Goal: Transaction & Acquisition: Purchase product/service

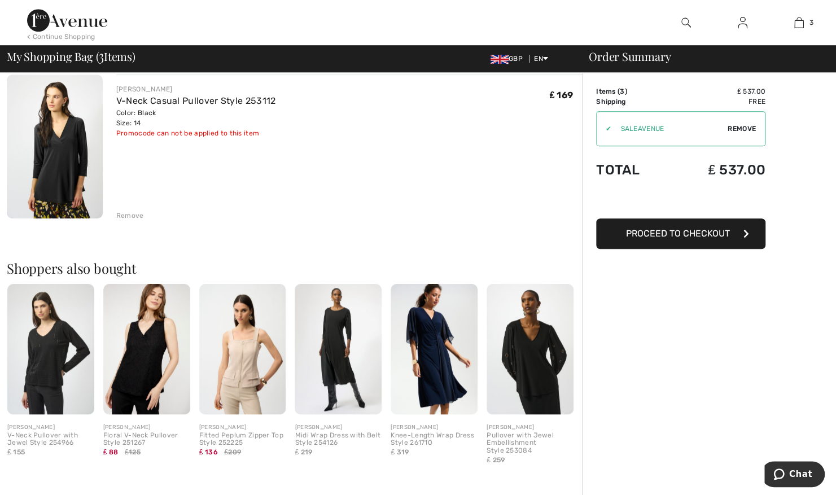
scroll to position [410, 0]
click at [663, 387] on div "Order Summary Details Items ( 3 ) ₤ 537.00 Promo code ₤ 0.00 Shipping Free Tax1…" at bounding box center [709, 175] width 254 height 1025
click at [684, 413] on div "Order Summary Details Items ( 3 ) ₤ 537.00 Promo code ₤ 0.00 Shipping Free Tax1…" at bounding box center [709, 175] width 254 height 1025
click at [683, 391] on div "Order Summary Details Items ( 3 ) ₤ 537.00 Promo code ₤ 0.00 Shipping Free Tax1…" at bounding box center [709, 175] width 254 height 1025
click at [645, 359] on div "Order Summary Details Items ( 3 ) ₤ 537.00 Promo code ₤ 0.00 Shipping Free Tax1…" at bounding box center [709, 175] width 254 height 1025
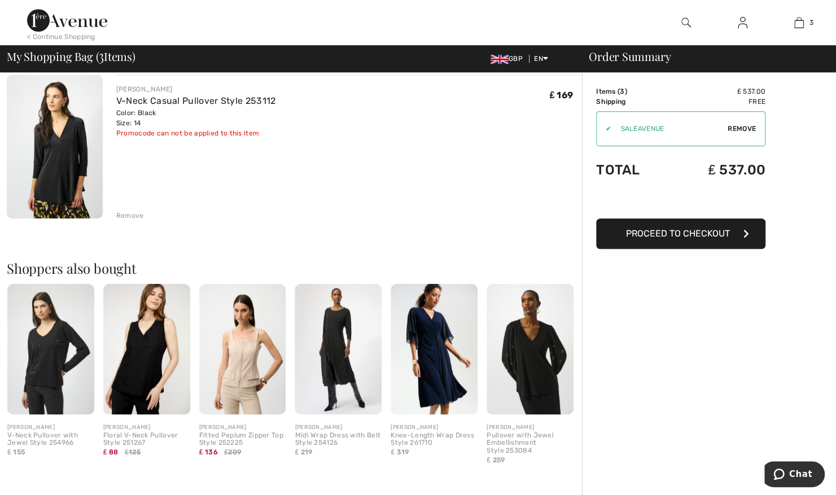
click at [645, 376] on div "Order Summary Details Items ( 3 ) ₤ 537.00 Promo code ₤ 0.00 Shipping Free Tax1…" at bounding box center [709, 175] width 254 height 1025
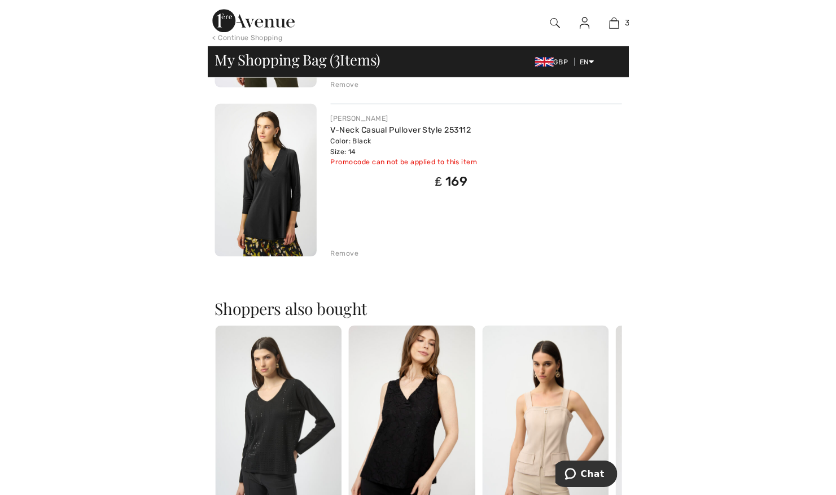
scroll to position [426, 0]
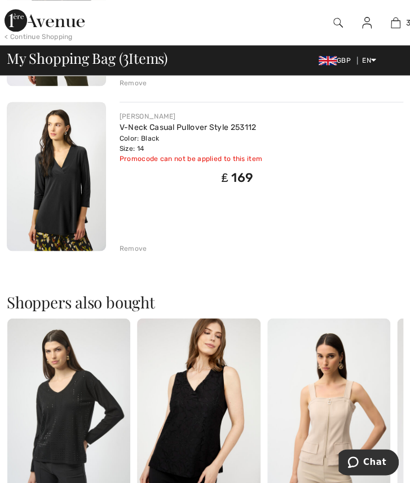
click at [342, 216] on div "JOSEPH RIBKOFF V-Neck Casual Pullover Style 253112 Color: Black Size: 14 Final …" at bounding box center [262, 177] width 284 height 151
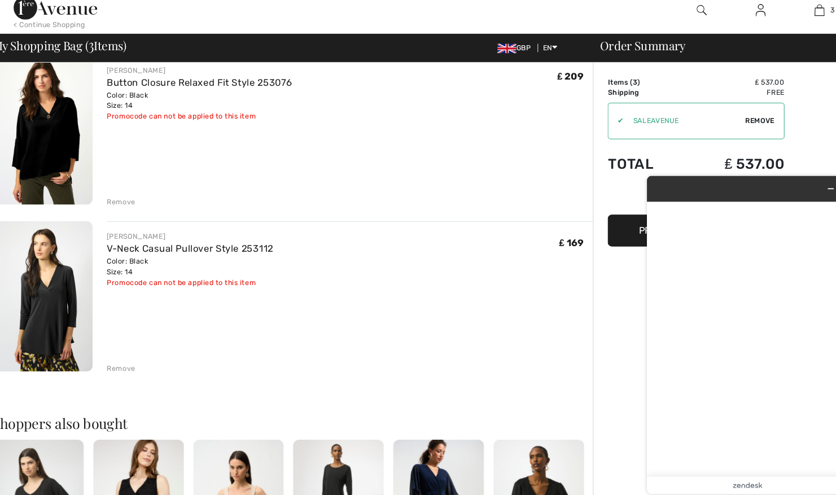
scroll to position [0, 0]
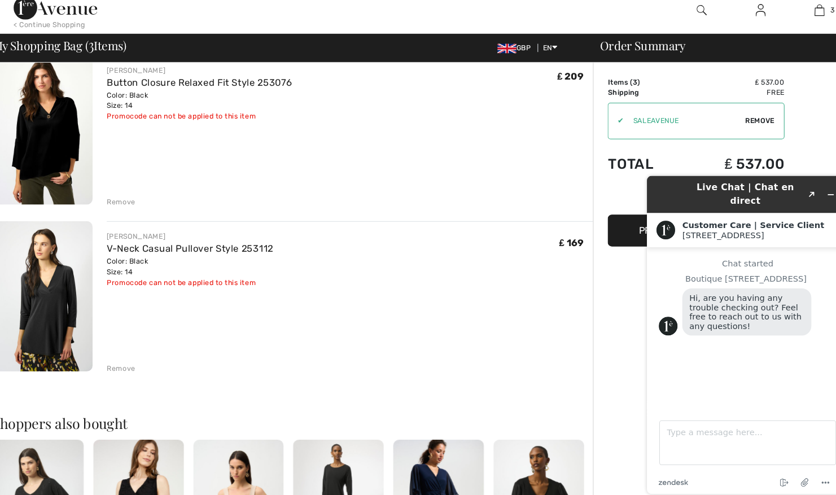
click at [421, 254] on div "JOSEPH RIBKOFF V-Neck Casual Pullover Style 253112 Color: Black Size: 14 Final …" at bounding box center [349, 261] width 466 height 54
click at [337, 374] on div "JOSEPH RIBKOFF Chic Sleeveless V-Neck Pullover Style 261782 Color: Vanilla 30 S…" at bounding box center [294, 372] width 575 height 933
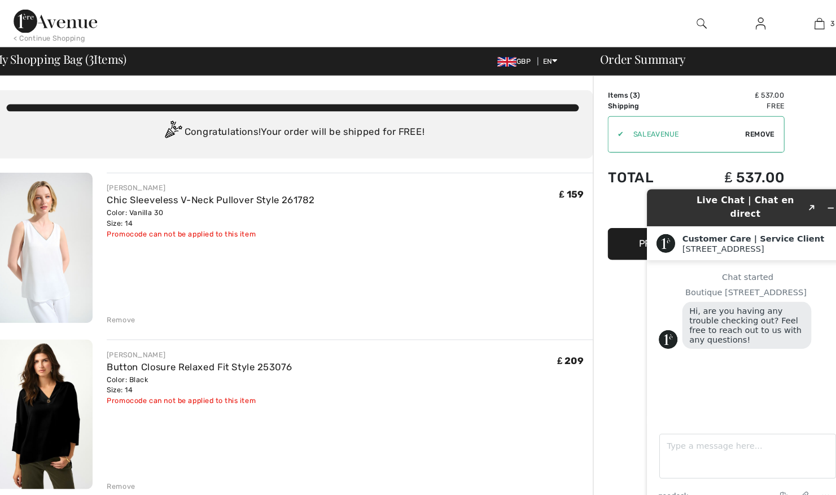
click at [56, 235] on img at bounding box center [55, 237] width 96 height 144
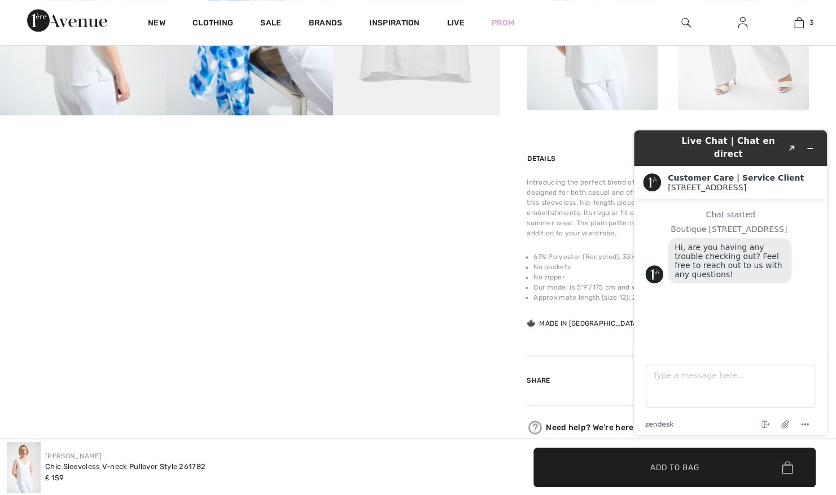
scroll to position [628, 0]
click at [800, 27] on img at bounding box center [799, 23] width 10 height 14
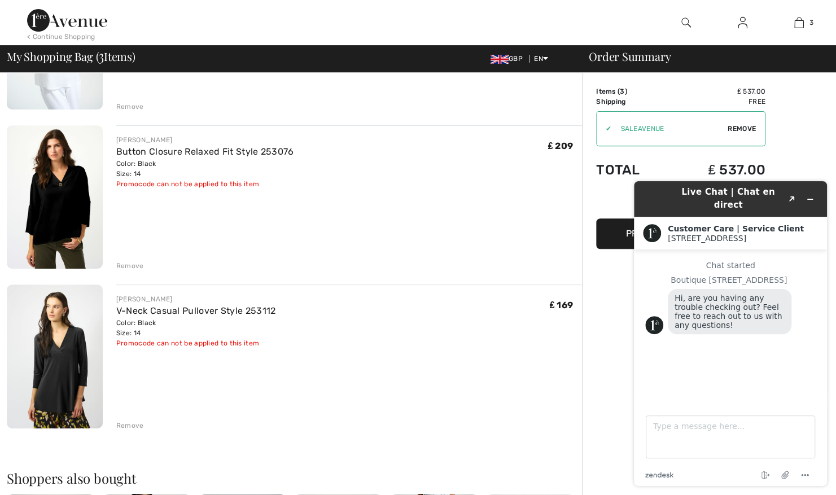
scroll to position [202, 0]
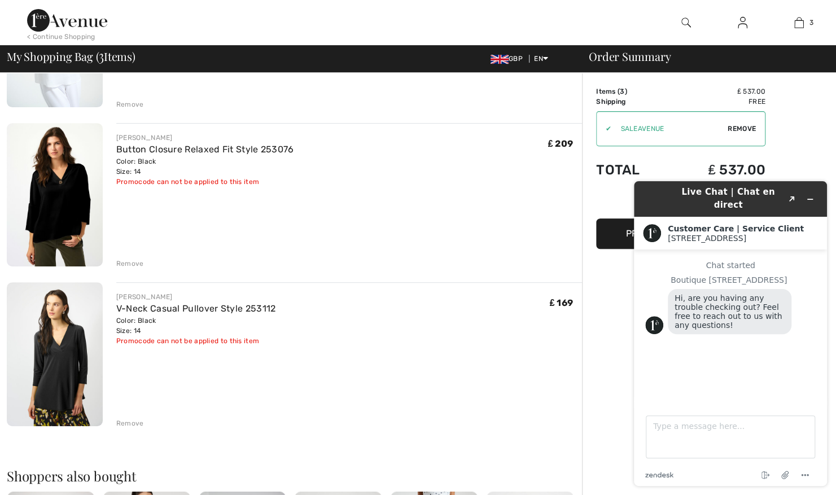
click at [459, 254] on div "JOSEPH RIBKOFF Button Closure Relaxed Fit Style 253076 Color: Black Size: 14 Fi…" at bounding box center [349, 196] width 466 height 146
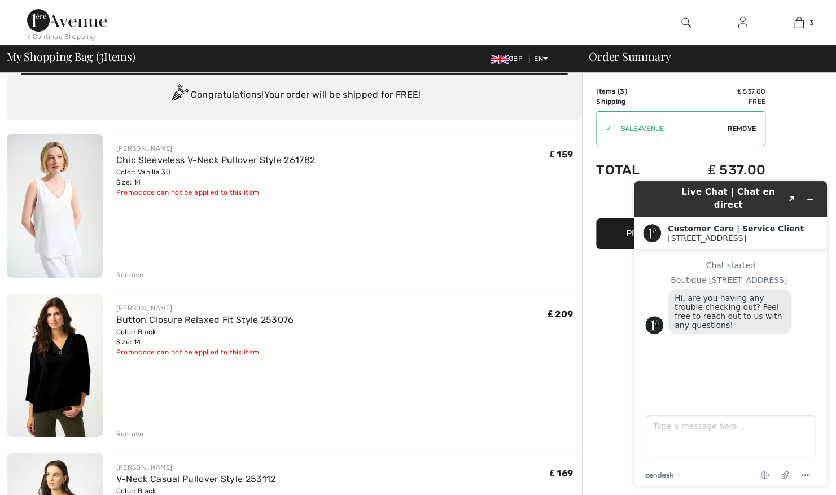
scroll to position [0, 0]
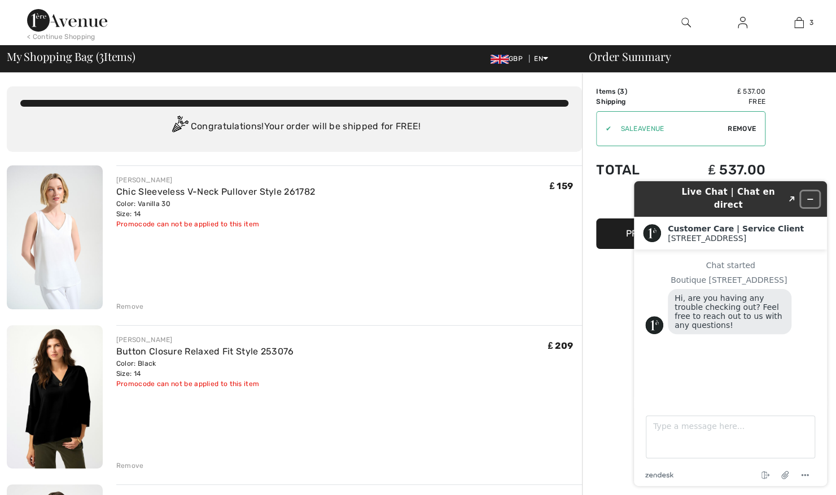
click at [812, 196] on icon "Minimize widget" at bounding box center [810, 199] width 8 height 8
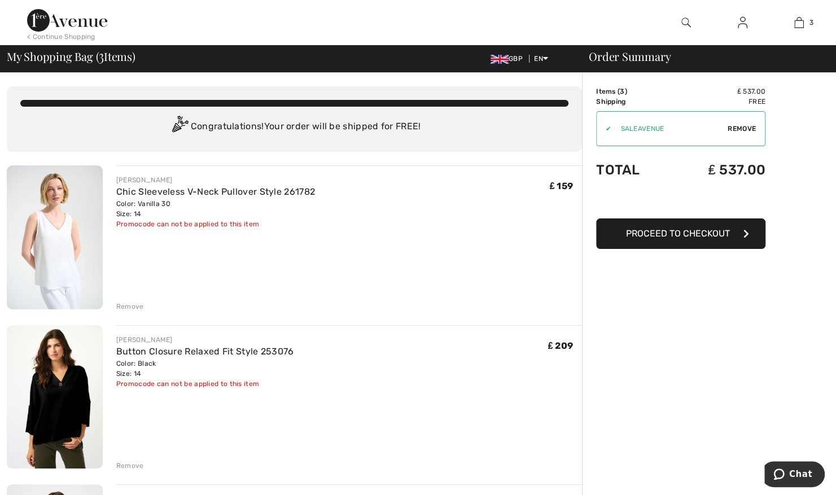
click at [693, 241] on button "Proceed to Checkout" at bounding box center [680, 233] width 169 height 30
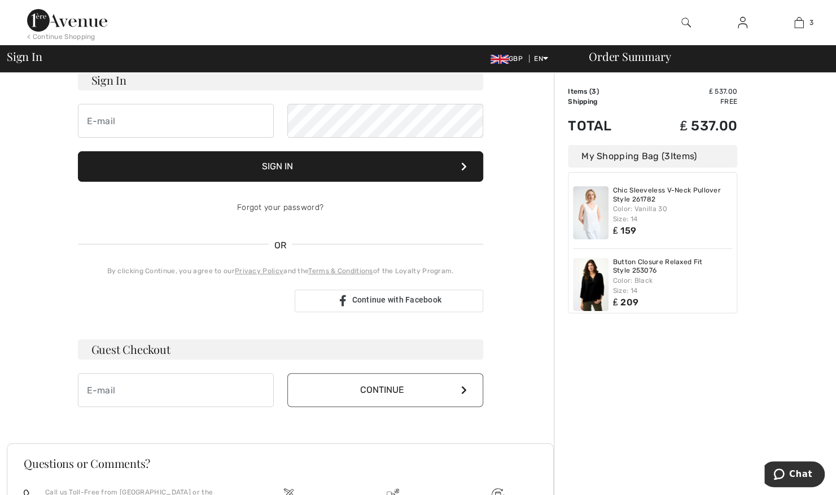
scroll to position [92, 0]
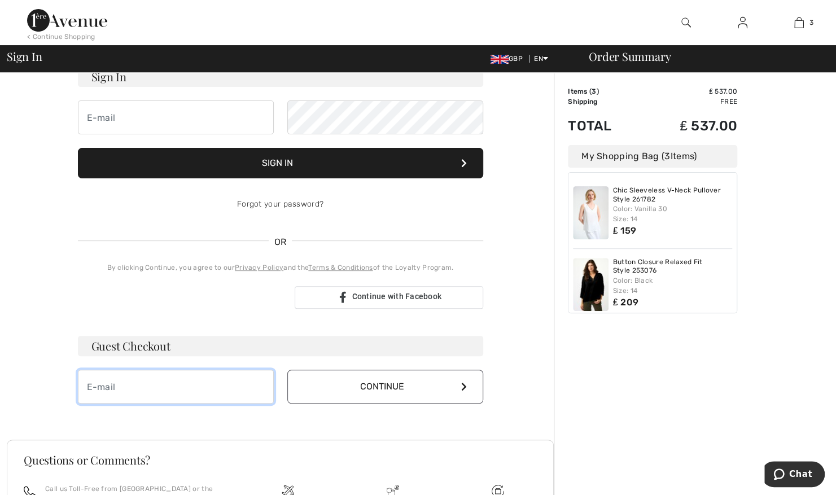
click at [240, 388] on input "email" at bounding box center [176, 387] width 196 height 34
click at [240, 386] on input "email" at bounding box center [176, 387] width 196 height 34
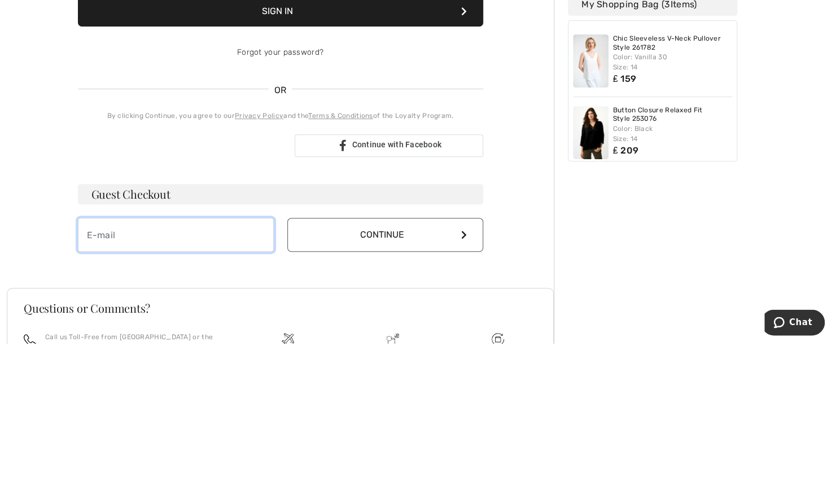
scroll to position [126, 0]
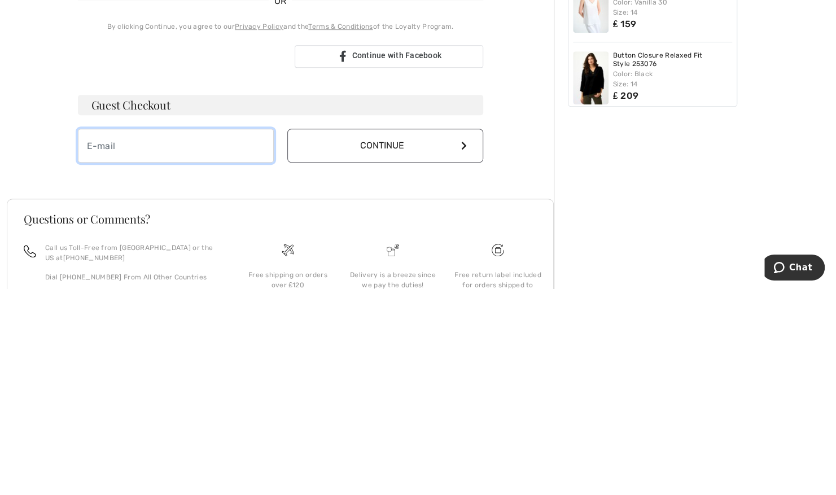
click at [173, 352] on input "email" at bounding box center [176, 352] width 196 height 34
type input "[EMAIL_ADDRESS][DOMAIN_NAME]"
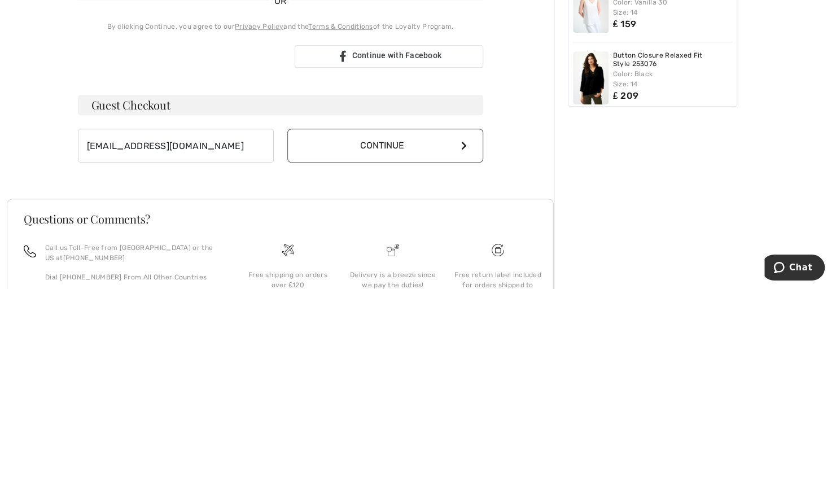
click at [446, 350] on button "Continue" at bounding box center [385, 352] width 196 height 34
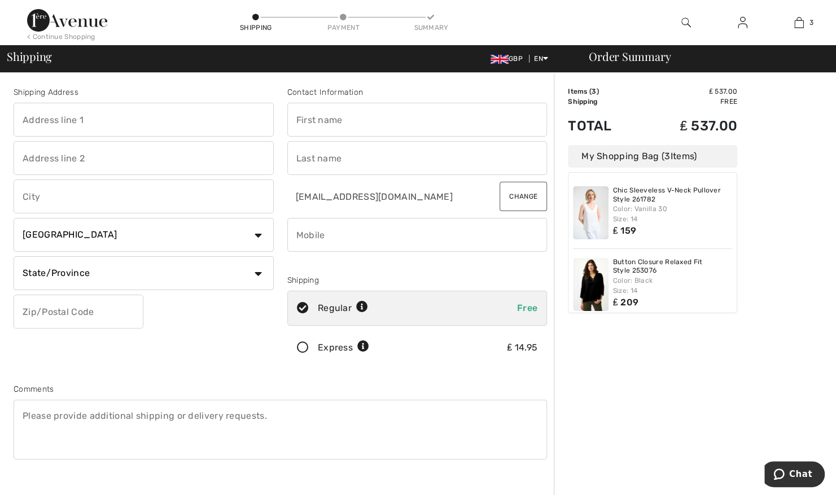
click at [147, 123] on input "text" at bounding box center [144, 120] width 260 height 34
click at [142, 123] on input "text" at bounding box center [144, 120] width 260 height 34
type input "the paddocks"
type input "8"
type input "ongar essex"
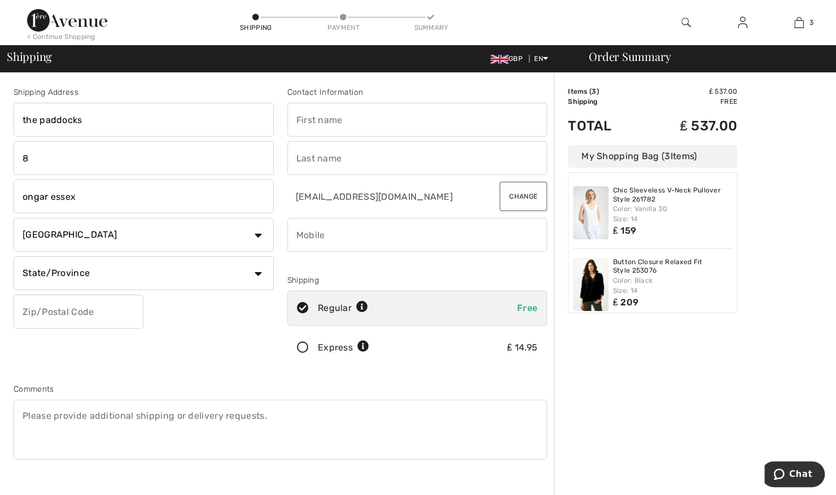
select select "GB"
type input "cm6 1nz"
type input "Kelly Marie"
type input "Halsey"
type input "07834350357"
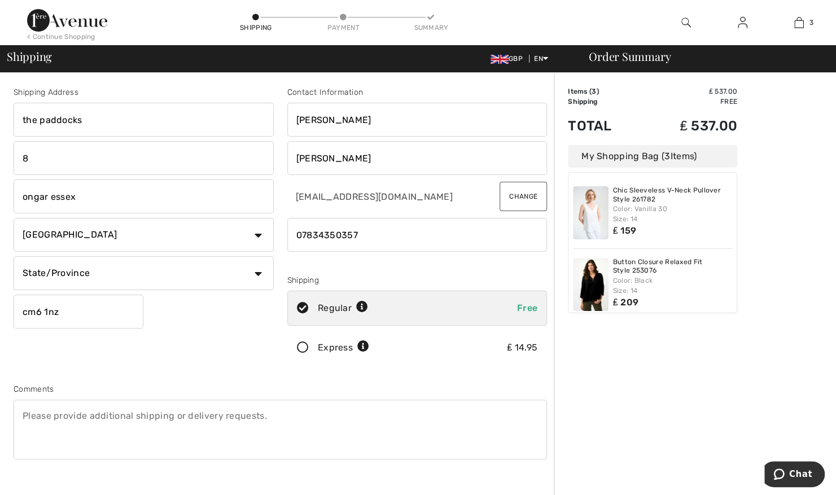
type input "CM61NZ"
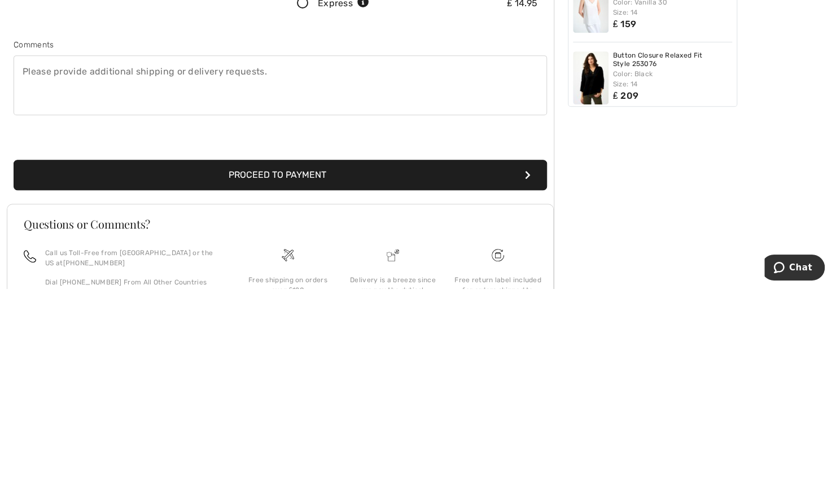
scroll to position [156, 0]
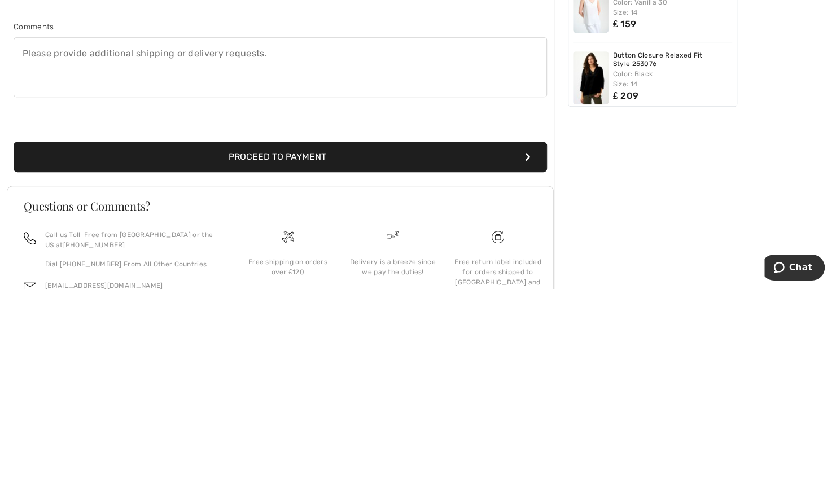
click at [348, 365] on button "Proceed to Payment" at bounding box center [280, 363] width 533 height 30
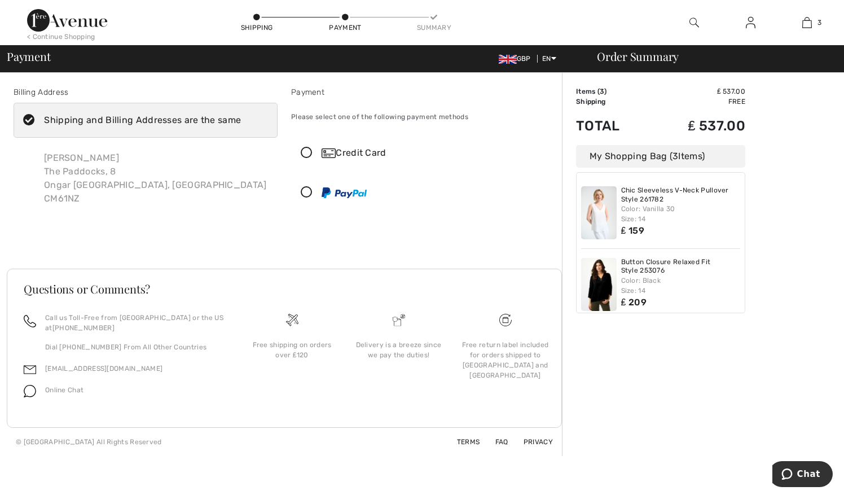
click at [311, 156] on icon at bounding box center [307, 153] width 30 height 12
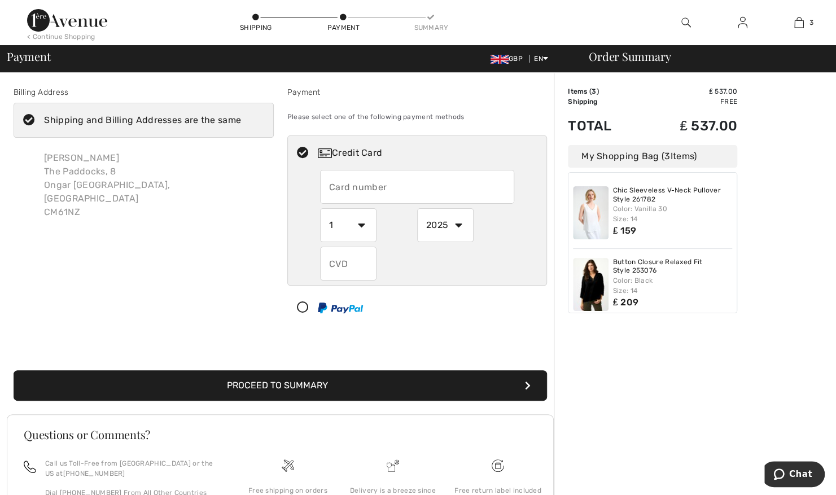
click at [422, 187] on input "text" at bounding box center [417, 187] width 194 height 34
click at [409, 187] on input "text" at bounding box center [417, 187] width 194 height 34
type input "4659020566207019"
select select "4"
select select "2030"
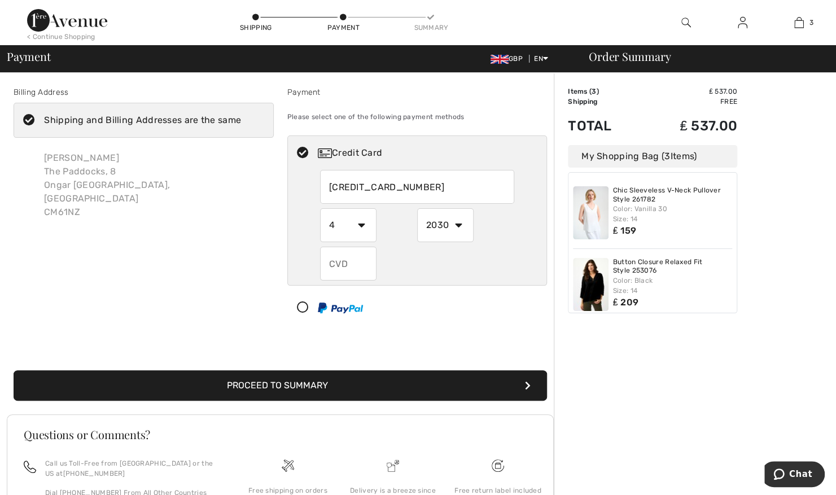
type input "015"
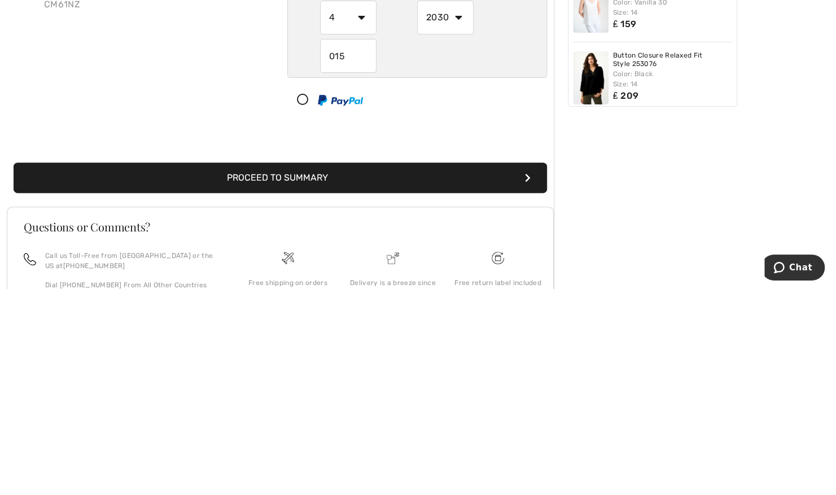
scroll to position [2, 0]
click at [360, 381] on button "Proceed to Summary" at bounding box center [280, 384] width 533 height 30
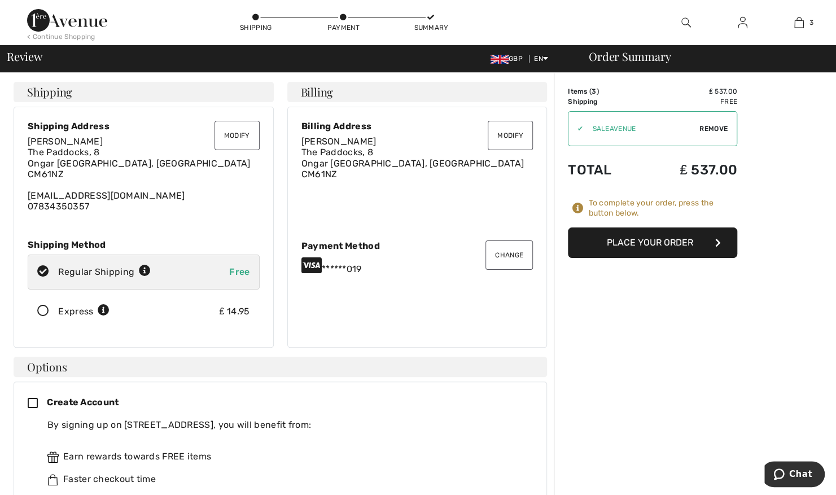
click at [242, 135] on button "Modify" at bounding box center [236, 135] width 45 height 29
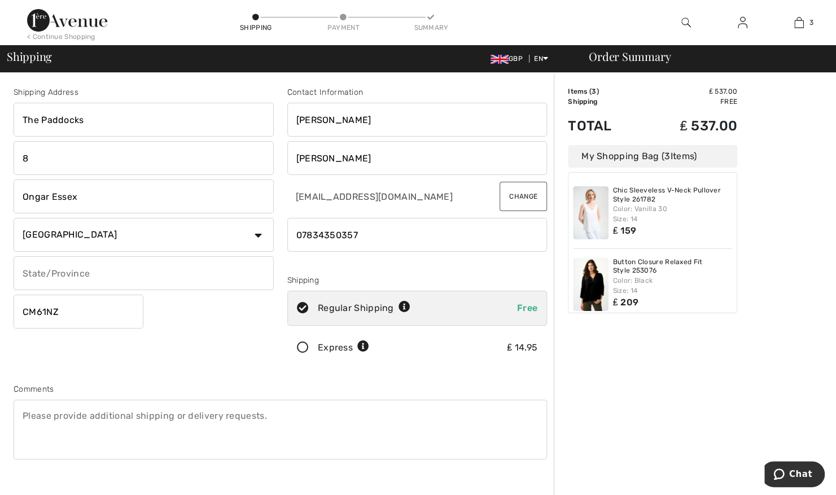
click at [146, 198] on input "Ongar Essex" at bounding box center [144, 196] width 260 height 34
type input "O"
click at [84, 194] on input "High" at bounding box center [144, 196] width 260 height 34
type input "high roding essex"
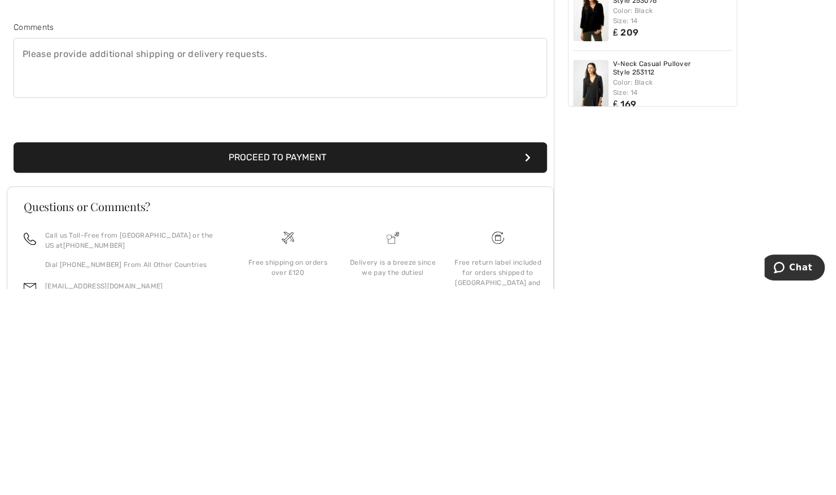
scroll to position [156, 0]
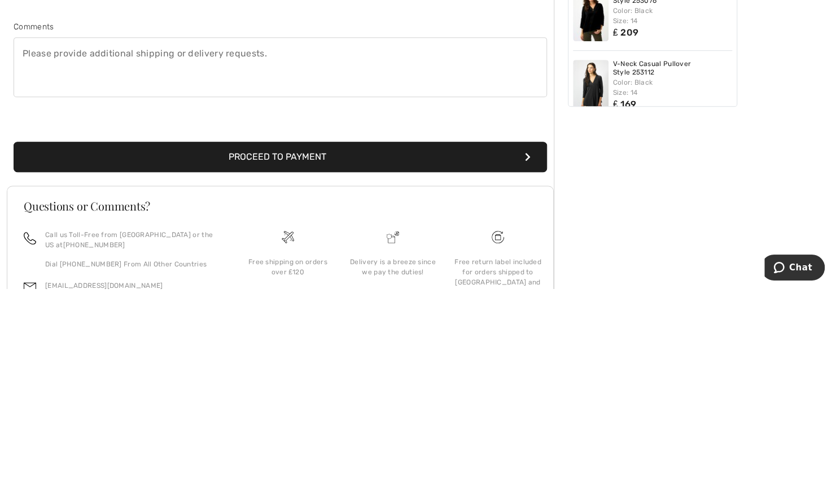
click at [422, 365] on button "Proceed to Payment" at bounding box center [280, 363] width 533 height 30
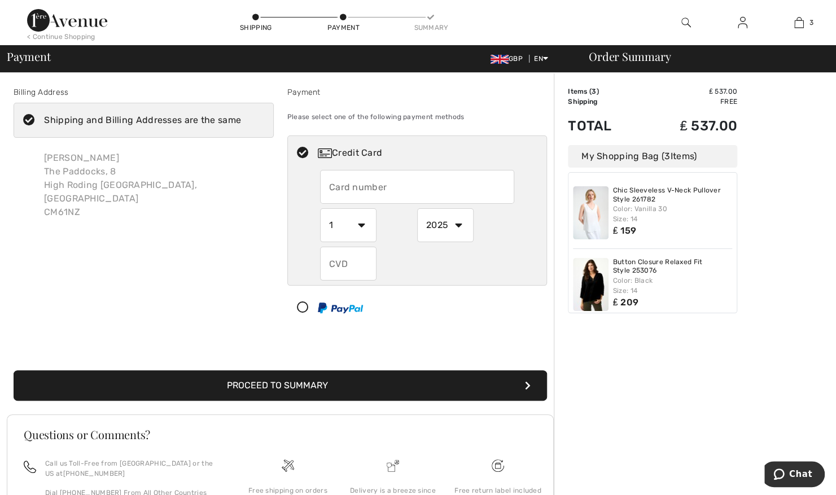
click at [422, 185] on input "text" at bounding box center [417, 187] width 194 height 34
click at [411, 187] on input "text" at bounding box center [417, 187] width 194 height 34
radio input "true"
type input "4659020566207019"
select select "4"
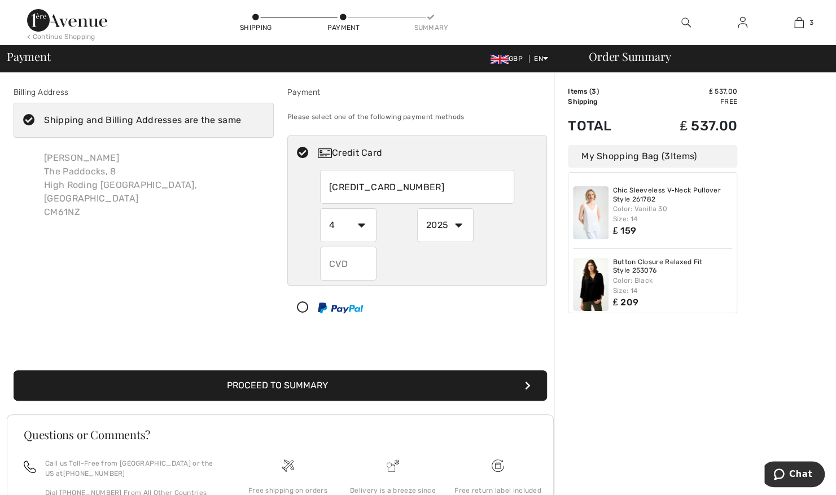
select select "2030"
type input "015"
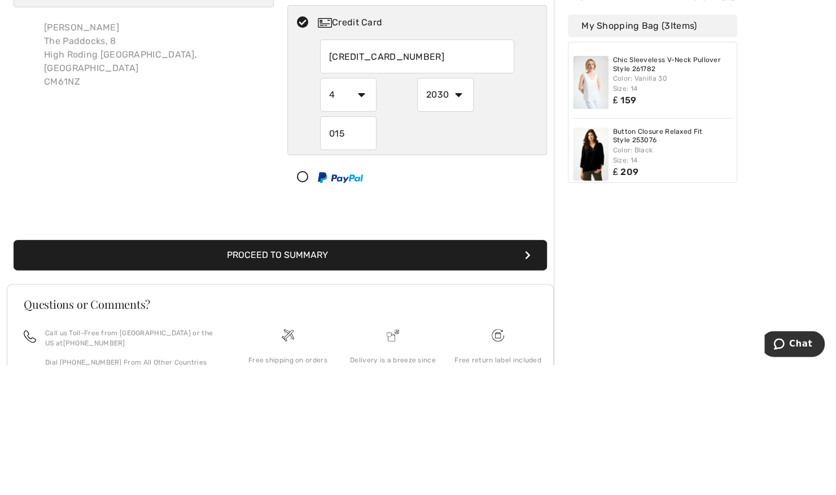
click at [404, 385] on button "Proceed to Summary" at bounding box center [280, 385] width 533 height 30
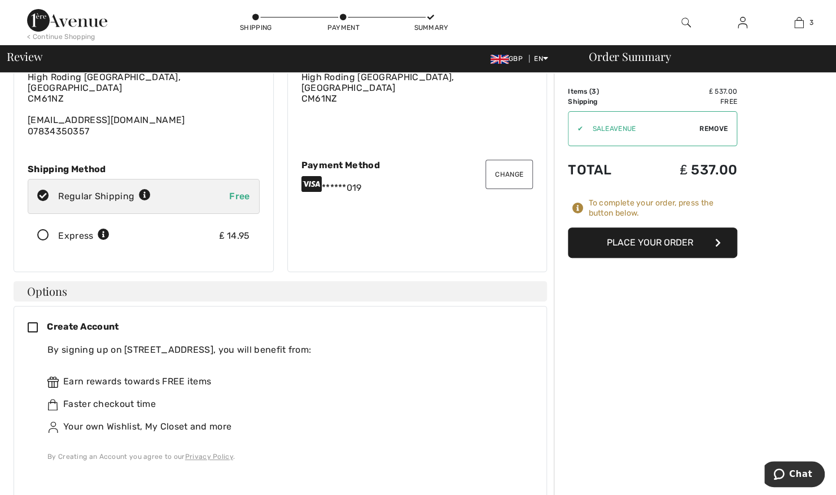
scroll to position [87, 0]
click at [678, 244] on button "Place Your Order" at bounding box center [652, 242] width 169 height 30
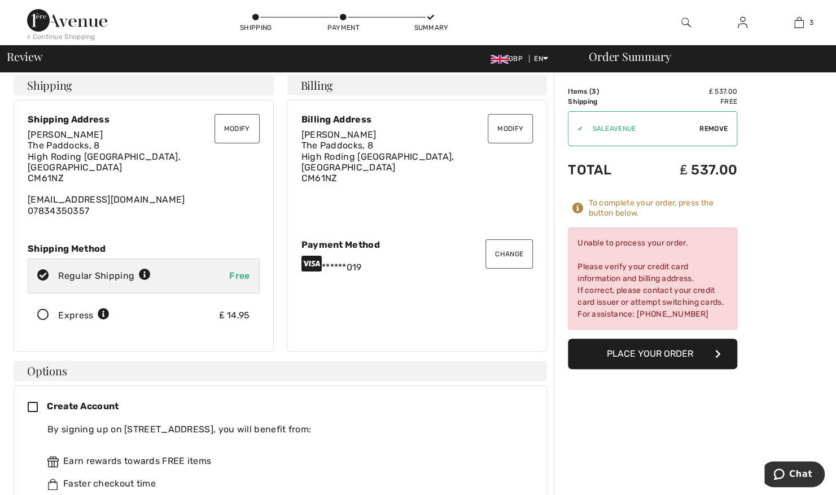
scroll to position [0, 0]
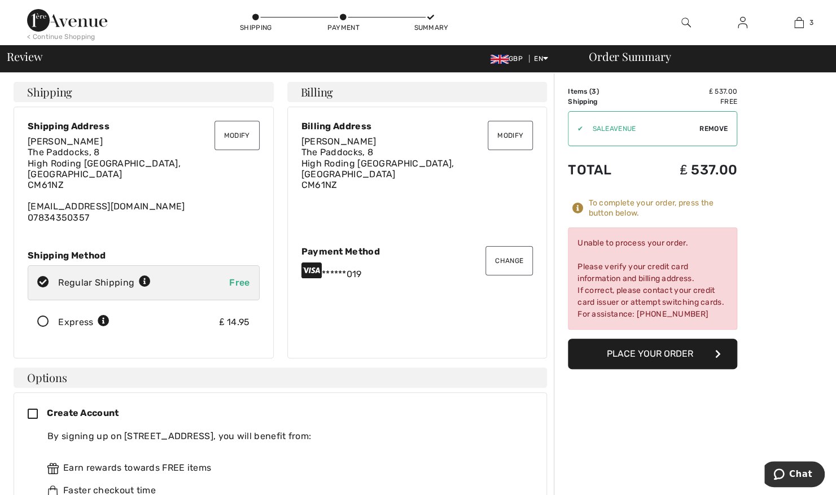
click at [624, 350] on button "Place Your Order" at bounding box center [652, 354] width 169 height 30
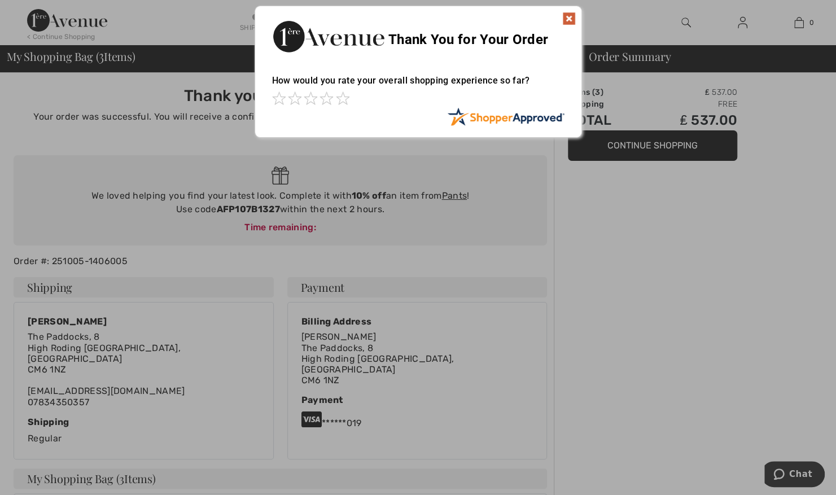
click at [566, 17] on img at bounding box center [569, 19] width 14 height 14
